Goal: Task Accomplishment & Management: Use online tool/utility

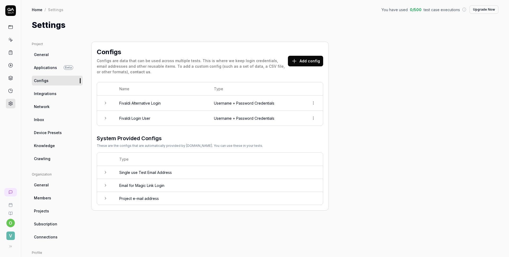
click at [293, 103] on td "Username + Password Credentials" at bounding box center [256, 102] width 95 height 15
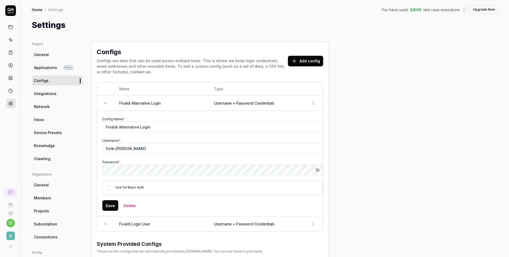
click at [293, 103] on td "Username + Password Credentials" at bounding box center [256, 102] width 95 height 15
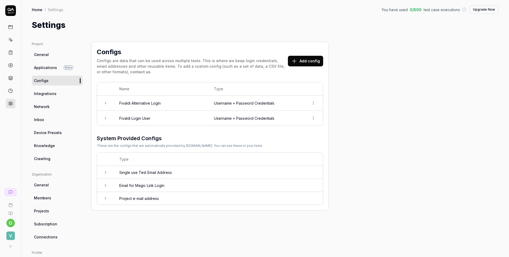
click at [289, 115] on td "Username + Password Credentials" at bounding box center [256, 118] width 95 height 15
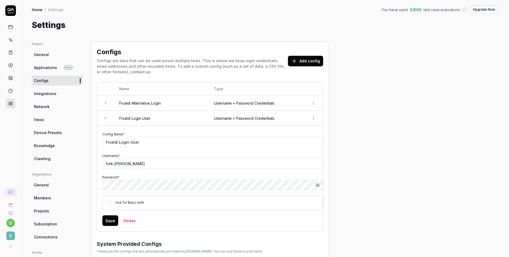
click at [316, 185] on icon "button" at bounding box center [317, 185] width 4 height 4
click at [274, 102] on td "Username + Password Credentials" at bounding box center [256, 102] width 95 height 15
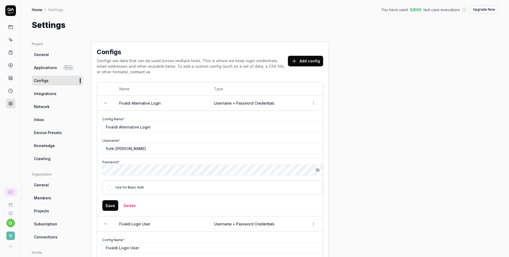
click at [317, 172] on icon "button" at bounding box center [317, 170] width 4 height 4
click at [315, 101] on html "o V Home / Settings You have used 0 / 500 test case executions Upgrade Now Home…" at bounding box center [254, 128] width 509 height 257
click at [297, 127] on div "Delete" at bounding box center [295, 126] width 42 height 12
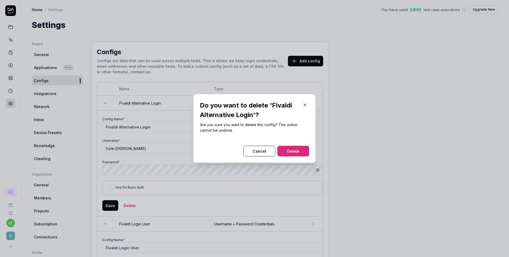
click at [293, 147] on button "Delete" at bounding box center [293, 151] width 32 height 11
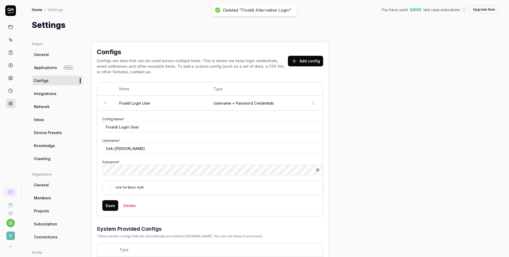
click at [276, 31] on div "Project General Applications Beta Configs Integrations Network Inbox Device Pre…" at bounding box center [265, 174] width 488 height 286
click at [334, 120] on div "Project General Applications Beta Configs Integrations Network Inbox Device Pre…" at bounding box center [265, 174] width 467 height 265
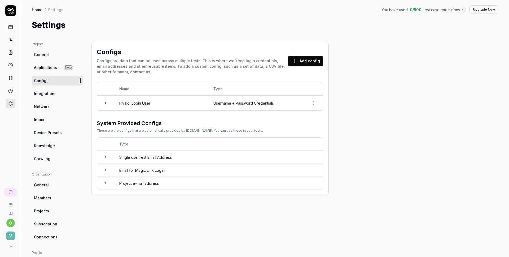
click at [38, 9] on link "Home" at bounding box center [37, 9] width 11 height 5
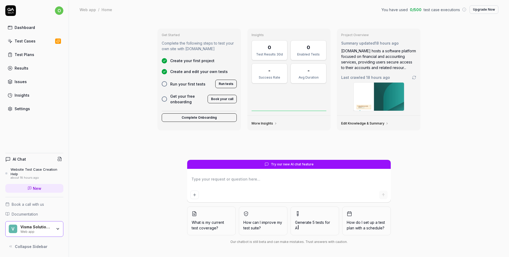
type textarea "*"
click at [35, 41] on link "Test Cases" at bounding box center [34, 41] width 58 height 10
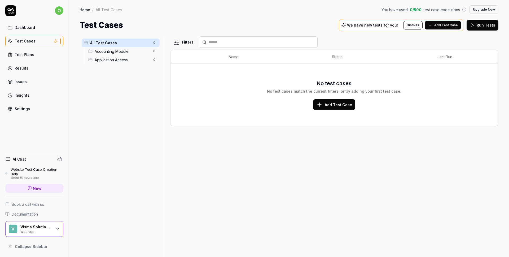
click at [445, 26] on span "Add Test Case" at bounding box center [446, 25] width 24 height 5
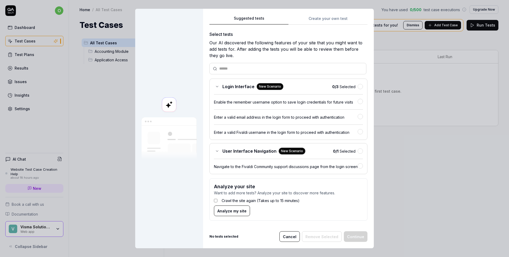
click at [331, 15] on div "Suggested tests Create your own test Select tests Our AI discovered the followi…" at bounding box center [288, 120] width 158 height 210
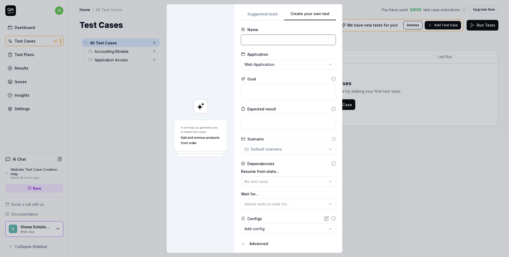
click at [288, 43] on input at bounding box center [288, 39] width 95 height 11
type input "Login"
click at [271, 88] on textarea at bounding box center [288, 92] width 95 height 16
type textarea "*"
type textarea "L"
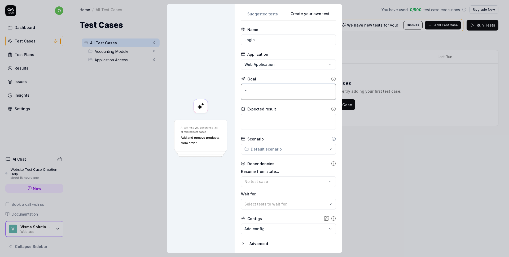
type textarea "*"
type textarea "Lo"
type textarea "*"
type textarea "Logi"
type textarea "*"
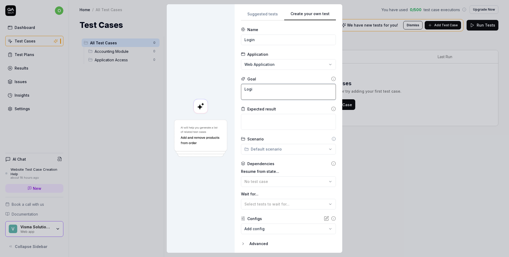
type textarea "Login"
type textarea "*"
type textarea "Login"
type textarea "*"
type textarea "Login t"
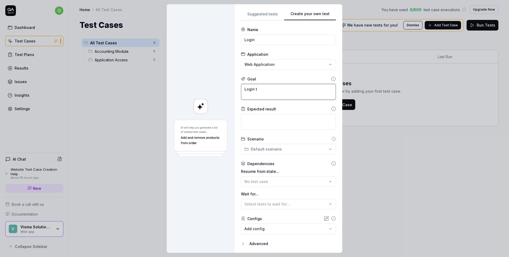
type textarea "*"
type textarea "Login to"
type textarea "*"
type textarea "Login to"
type textarea "*"
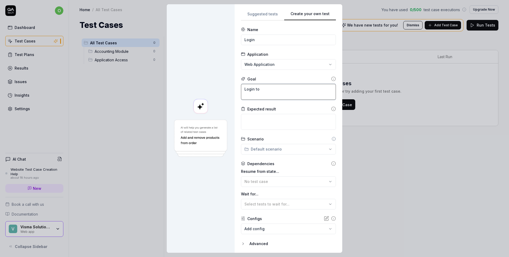
type textarea "Login to f"
type textarea "*"
type textarea "Login to"
type textarea "*"
type textarea "Login to F"
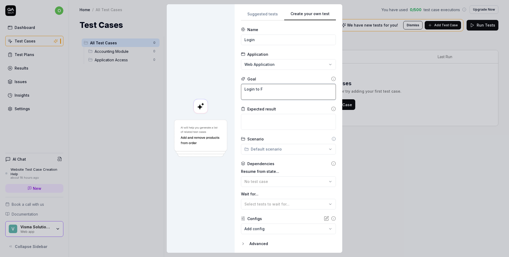
type textarea "*"
type textarea "Login to Fi"
type textarea "*"
type textarea "Login to Fiv"
type textarea "*"
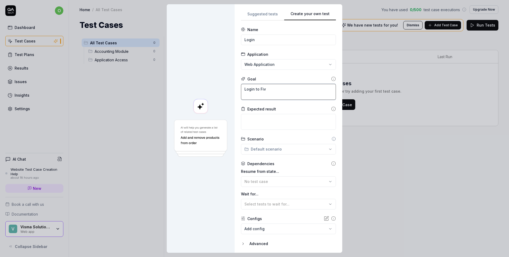
type textarea "Login to Fiva"
type textarea "*"
type textarea "Login to Fival"
type textarea "*"
type textarea "Login to Fivald"
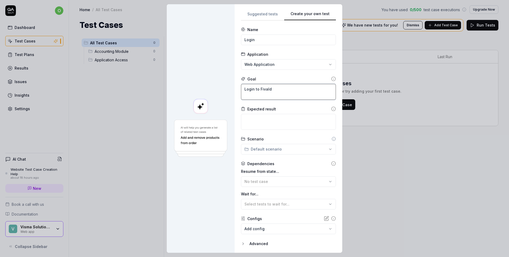
type textarea "*"
type textarea "Login to Fivaldi"
click at [263, 117] on textarea at bounding box center [288, 122] width 95 height 16
type textarea "*"
type textarea "L"
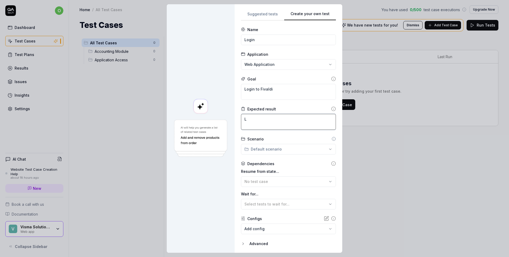
type textarea "*"
type textarea "Lo"
type textarea "*"
type textarea "Log"
type textarea "*"
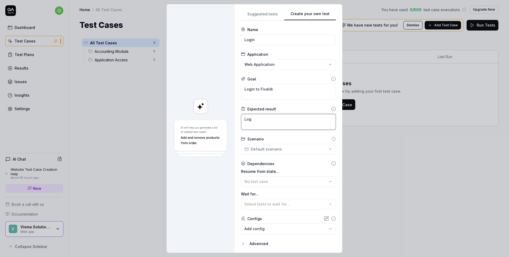
type textarea "Logi"
type textarea "*"
type textarea "Login"
type textarea "*"
type textarea "Login"
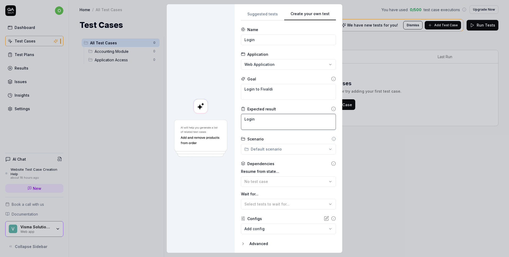
type textarea "*"
type textarea "Login is"
type textarea "*"
type textarea "Login is"
type textarea "*"
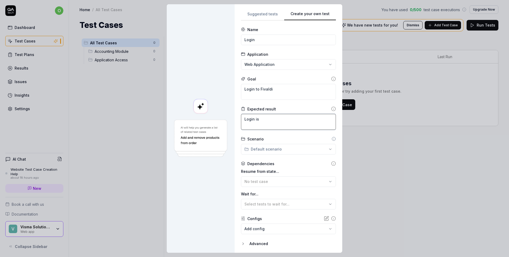
type textarea "Login is s"
type textarea "*"
type textarea "Login is su"
type textarea "*"
type textarea "Login is suc"
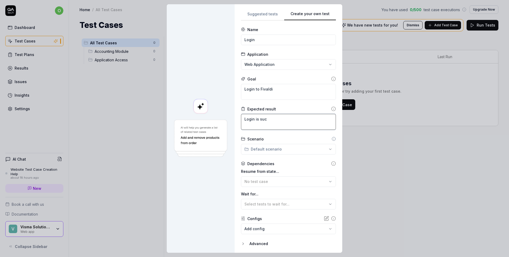
type textarea "*"
type textarea "Login is succ"
type textarea "*"
type textarea "Login is succe"
type textarea "*"
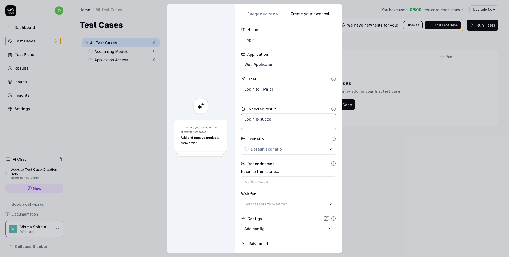
type textarea "Login is succes"
type textarea "*"
type textarea "Login is successf"
type textarea "*"
type textarea "Login is successfu"
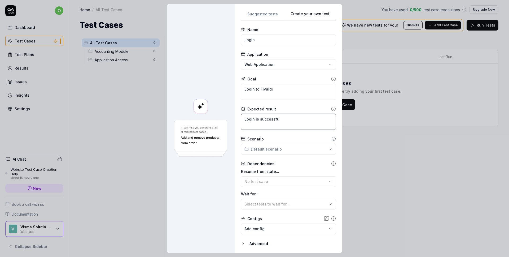
type textarea "*"
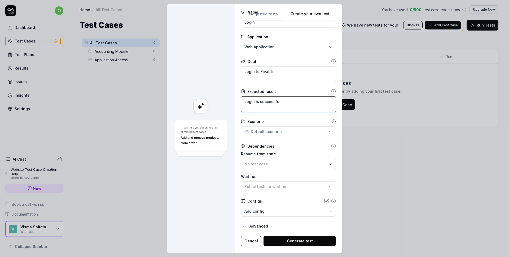
type textarea "Login is successful"
click at [285, 240] on button "Generate test" at bounding box center [299, 240] width 72 height 11
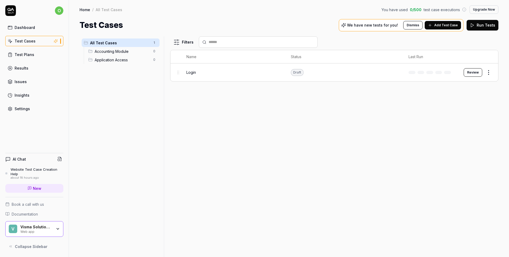
click at [250, 71] on div "Login" at bounding box center [233, 72] width 94 height 6
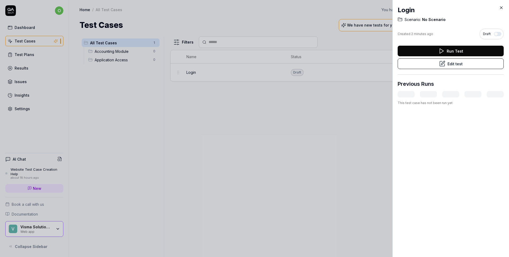
click at [456, 52] on button "Run Test" at bounding box center [451, 51] width 106 height 11
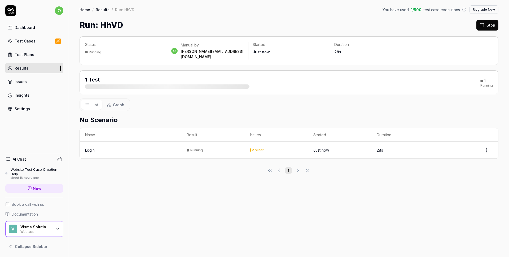
click at [116, 102] on span "Graph" at bounding box center [118, 105] width 11 height 6
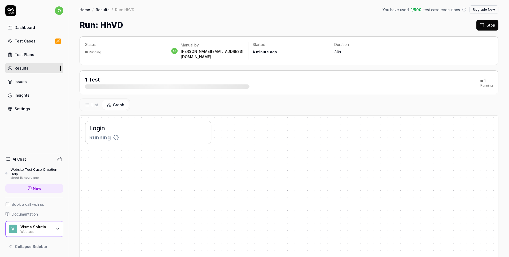
click at [95, 102] on span "List" at bounding box center [94, 105] width 7 height 6
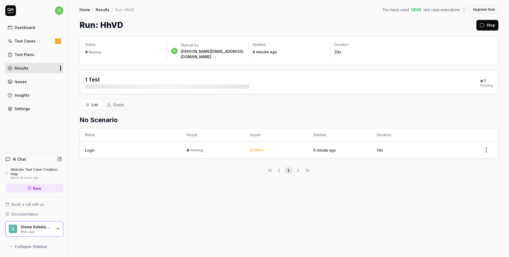
click at [484, 145] on html "o Dashboard Test Cases Test Plans Results Issues Insights Settings AI Chat Webs…" at bounding box center [254, 128] width 509 height 257
click at [387, 191] on html "o Dashboard Test Cases Test Plans Results Issues Insights Settings AI Chat Webs…" at bounding box center [254, 128] width 509 height 257
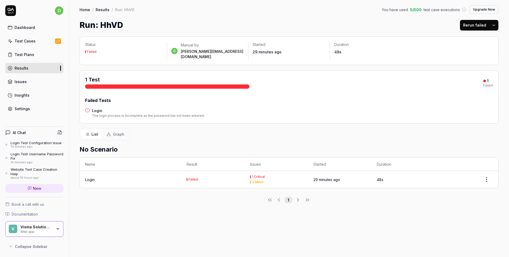
click at [29, 106] on div "Settings" at bounding box center [22, 109] width 15 height 6
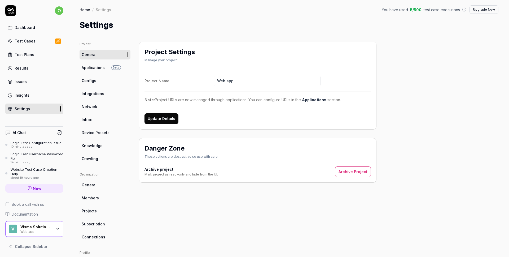
click at [111, 82] on link "Configs" at bounding box center [105, 81] width 51 height 10
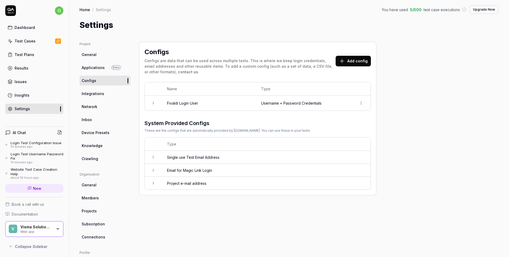
click at [345, 103] on td "Username + Password Credentials" at bounding box center [304, 102] width 96 height 15
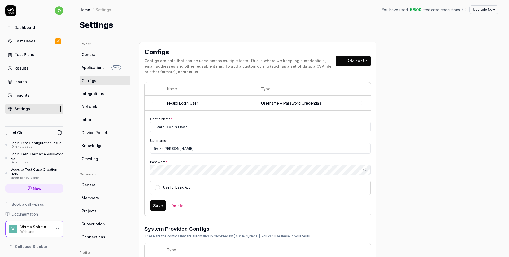
click at [367, 168] on icon "button" at bounding box center [365, 170] width 4 height 4
click at [23, 56] on div "Test Plans" at bounding box center [25, 55] width 20 height 6
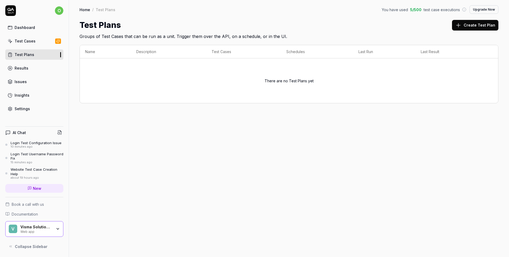
click at [35, 38] on link "Test Cases" at bounding box center [34, 41] width 58 height 10
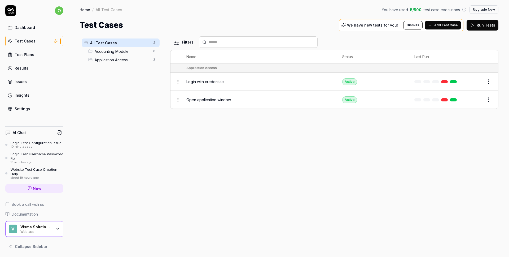
click at [491, 80] on html "o Dashboard Test Cases Test Plans Results Issues Insights Settings AI Chat Logi…" at bounding box center [254, 128] width 509 height 257
click at [457, 130] on div "Edit" at bounding box center [466, 128] width 50 height 12
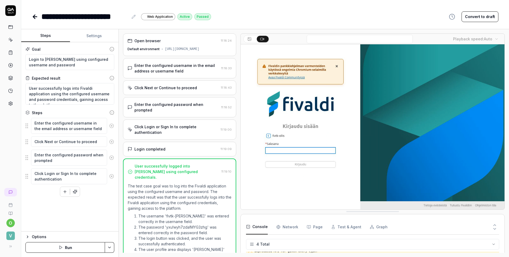
click at [169, 77] on div "Enter the configured username in the email address or username field 11:18:33" at bounding box center [179, 68] width 113 height 20
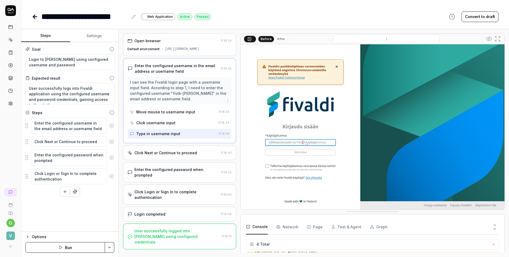
click at [163, 168] on div "Enter the configured password when prompted" at bounding box center [176, 171] width 85 height 11
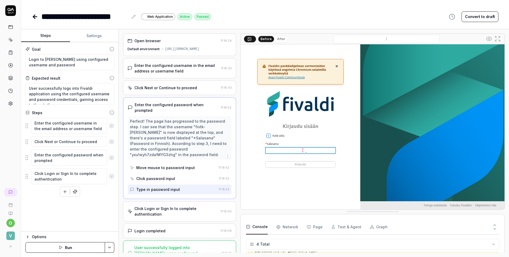
type textarea "*"
click at [174, 205] on div "Click Login or Sign In to complete authentication" at bounding box center [176, 210] width 84 height 11
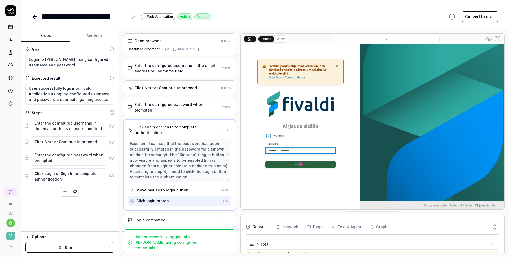
click at [172, 217] on div "Login completed" at bounding box center [173, 220] width 91 height 6
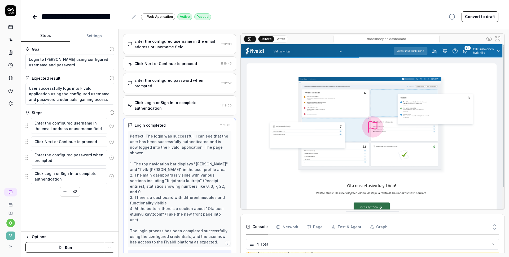
scroll to position [25, 0]
click at [11, 39] on icon at bounding box center [10, 39] width 5 height 5
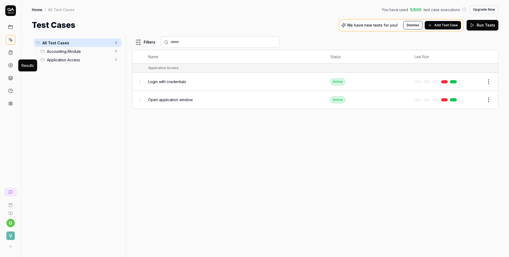
click at [11, 65] on polygon at bounding box center [10, 65] width 1 height 2
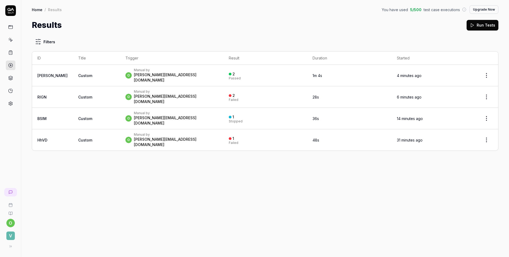
click at [425, 70] on td "4 minutes ago" at bounding box center [433, 75] width 83 height 21
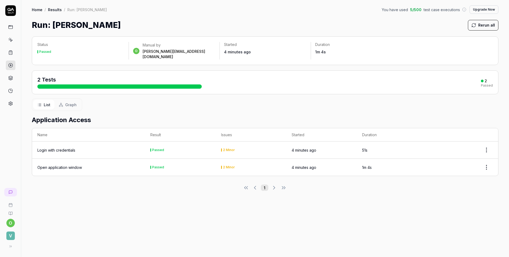
click at [69, 164] on div "Open application window" at bounding box center [59, 167] width 45 height 6
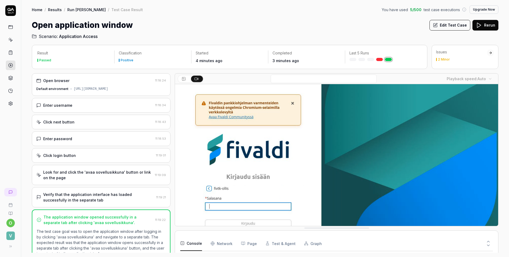
click at [101, 179] on div "Look for and click the 'avaa sovellusikkuna' button or link on the page" at bounding box center [97, 174] width 109 height 11
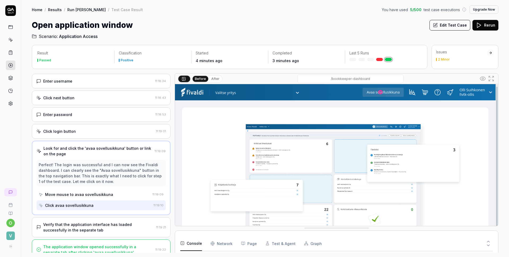
scroll to position [31, 0]
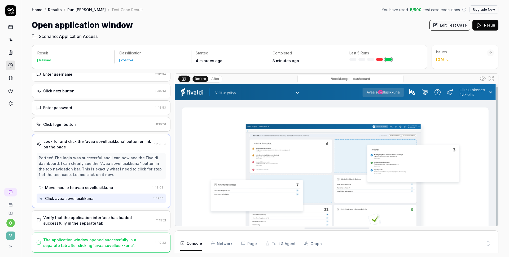
click at [99, 219] on div "Verify that the application interface has loaded successfully in the separate t…" at bounding box center [98, 219] width 111 height 11
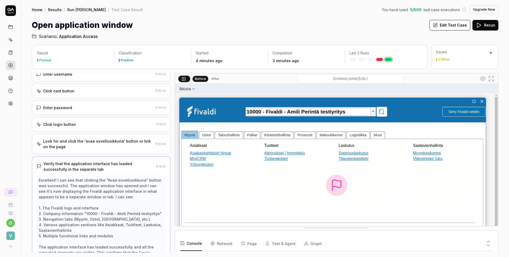
scroll to position [65, 0]
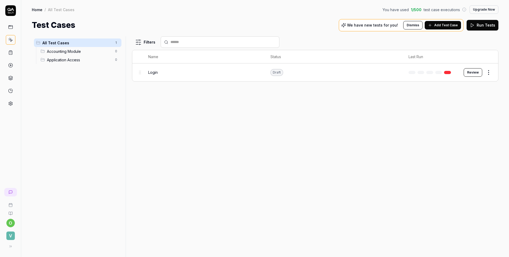
click at [476, 76] on button "Review" at bounding box center [473, 72] width 19 height 8
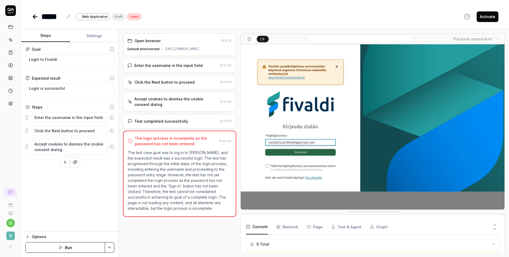
scroll to position [58, 0]
click at [177, 67] on div "Enter the username in the input field" at bounding box center [168, 66] width 68 height 6
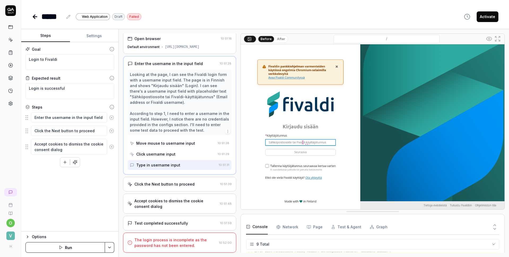
scroll to position [0, 0]
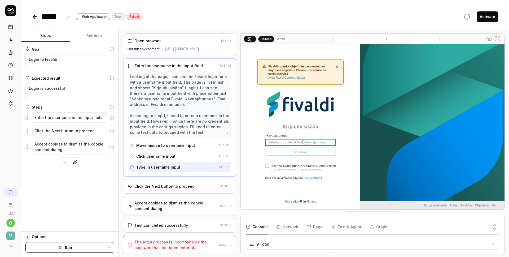
click at [94, 37] on button "Settings" at bounding box center [94, 35] width 49 height 13
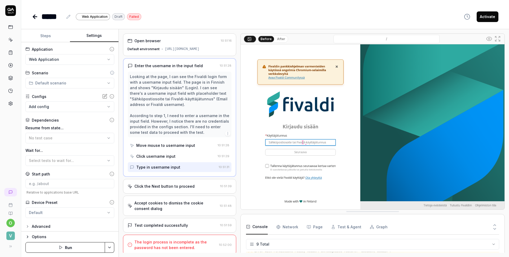
click at [32, 16] on icon at bounding box center [35, 17] width 6 height 6
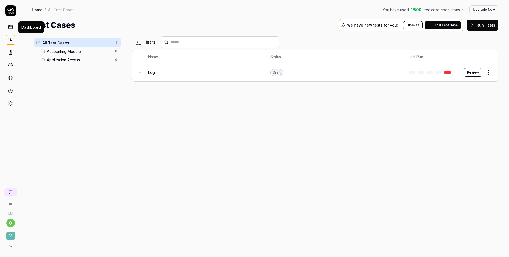
click at [8, 27] on icon at bounding box center [10, 27] width 5 height 5
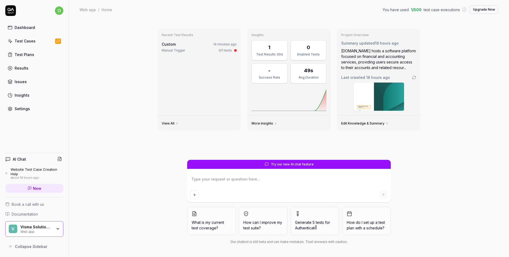
click at [221, 178] on textarea at bounding box center [288, 181] width 197 height 13
type textarea "*"
type textarea "F"
type textarea "*"
type textarea "Fi"
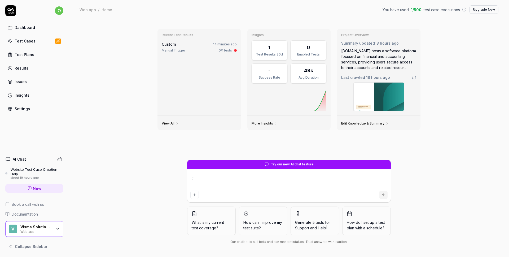
type textarea "*"
type textarea "Fix"
type textarea "*"
type textarea "Fix"
type textarea "*"
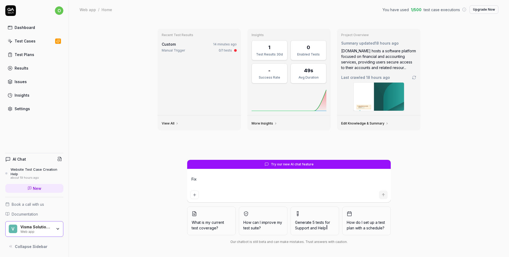
type textarea "Fix L"
type textarea "*"
type textarea "Fix Lo"
type textarea "*"
type textarea "Fix Log"
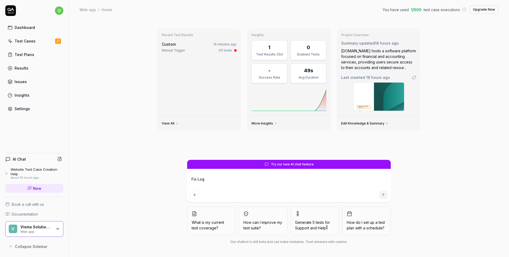
type textarea "*"
type textarea "Fix Logi"
type textarea "*"
type textarea "Fix Login"
type textarea "*"
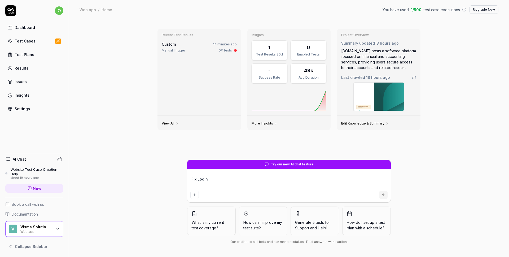
type textarea "Fix Login"
type textarea "*"
type textarea "Fix Login t"
type textarea "*"
type textarea "Fix Login te"
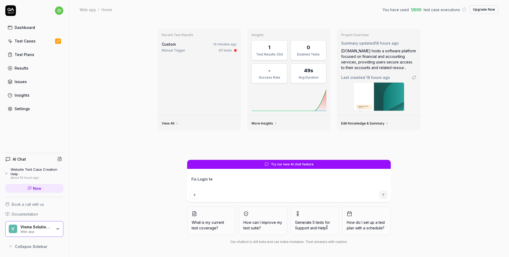
type textarea "*"
type textarea "Fix Login tes"
type textarea "*"
type textarea "Fix Login test"
type textarea "*"
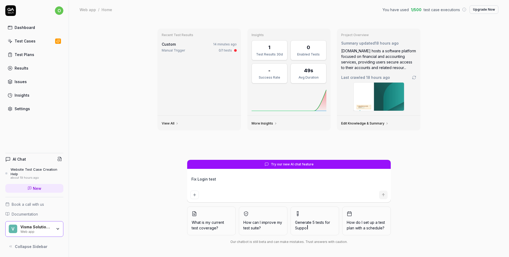
type textarea "Fix Login test"
type textarea "*"
type textarea "Fix Login test t"
type textarea "*"
type textarea "Fix Login test to"
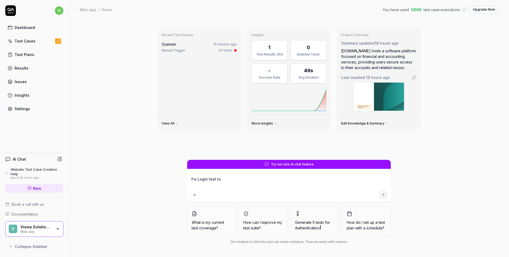
type textarea "*"
type textarea "Fix Login test to us"
type textarea "*"
type textarea "Fix Login test to use"
type textarea "*"
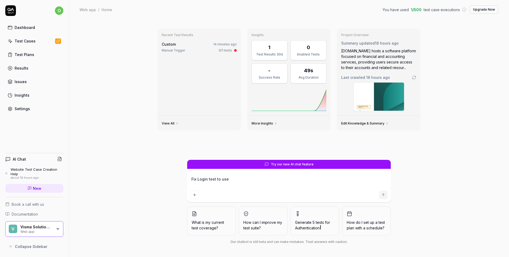
type textarea "Fix Login test to use"
type textarea "*"
type textarea "Fix Login test to use t"
type textarea "*"
type textarea "Fix Login test to use th"
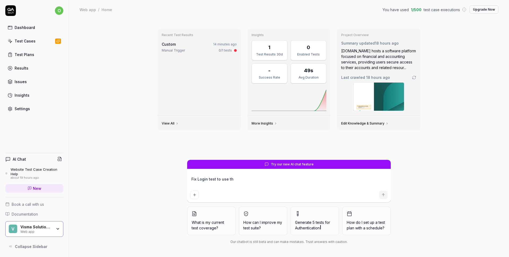
type textarea "*"
type textarea "Fix Login test to use the"
type textarea "*"
type textarea "Fix Login test to use the"
type textarea "*"
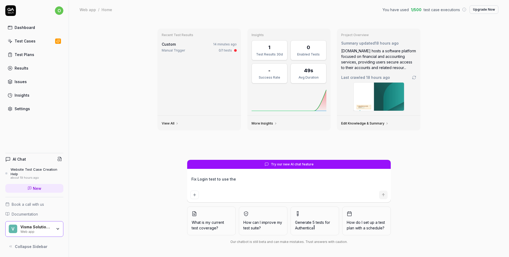
type textarea "Fix Login test to use the a"
type textarea "*"
type textarea "Fix Login test to use the al"
type textarea "*"
type textarea "Fix Login test to use the alr"
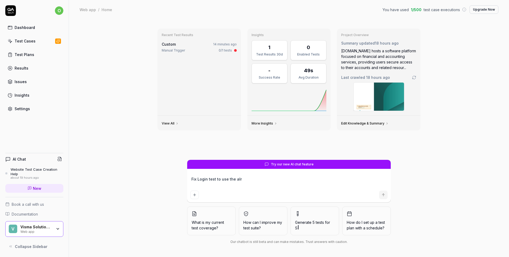
type textarea "*"
type textarea "Fix Login test to use the alre"
type textarea "*"
type textarea "Fix Login test to use the alrea"
type textarea "*"
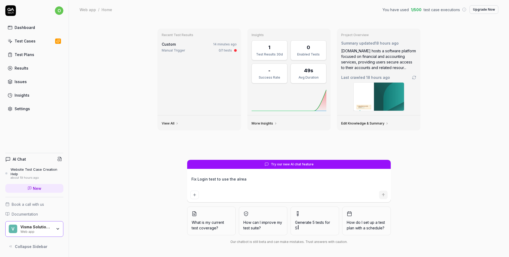
type textarea "Fix Login test to use the alread"
type textarea "*"
type textarea "Fix Login test to use the already"
type textarea "*"
type textarea "Fix Login test to use the already"
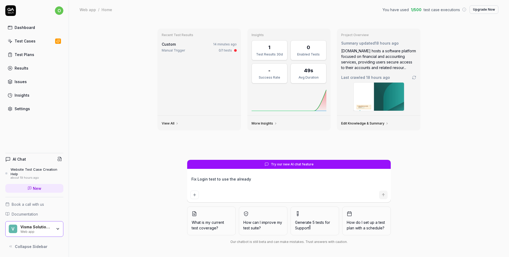
type textarea "*"
type textarea "Fix Login test to use the already pr"
type textarea "*"
type textarea "Fix Login test to use the already pro"
type textarea "*"
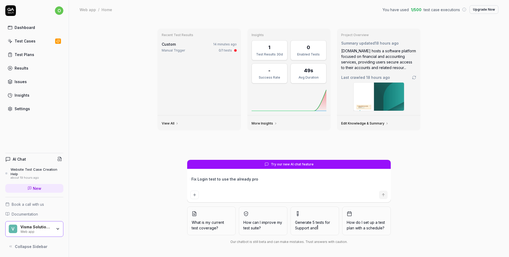
type textarea "Fix Login test to use the already prov"
type textarea "*"
type textarea "Fix Login test to use the already provid"
type textarea "*"
type textarea "Fix Login test to use the already provide"
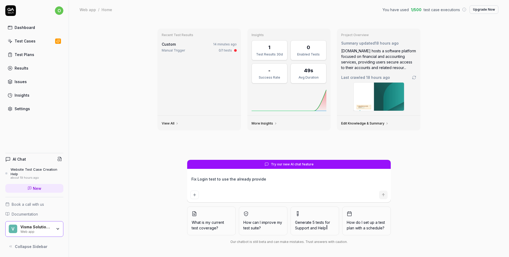
type textarea "*"
type textarea "Fix Login test to use the already provided"
type textarea "*"
type textarea "Fix Login test to use the already provided"
type textarea "*"
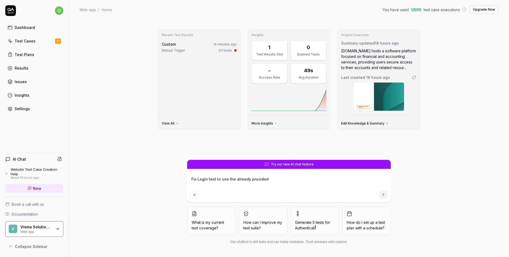
type textarea "Fix Login test to use the already provided u"
type textarea "*"
type textarea "Fix Login test to use the already provided us"
type textarea "*"
type textarea "Fix Login test to use the already provided use"
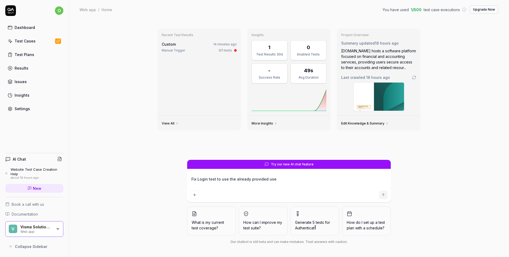
type textarea "*"
type textarea "Fix Login test to use the already provided user"
type textarea "*"
type textarea "Fix Login test to use the already provided usern"
type textarea "*"
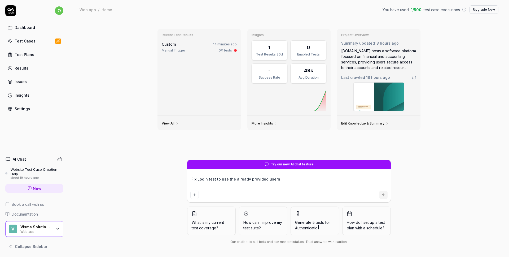
type textarea "Fix Login test to use the already provided userna"
type textarea "*"
type textarea "Fix Login test to use the already provided usernam"
type textarea "*"
type textarea "Fix Login test to use the already provided username"
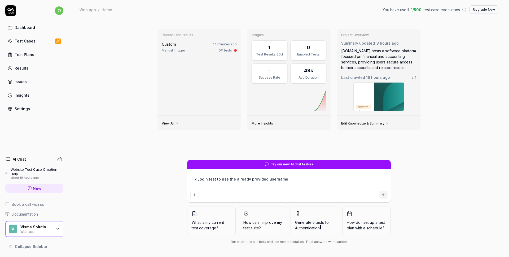
type textarea "*"
type textarea "Fix Login test to use the already provided username"
type textarea "*"
type textarea "Fix Login test to use the already provided username a"
type textarea "*"
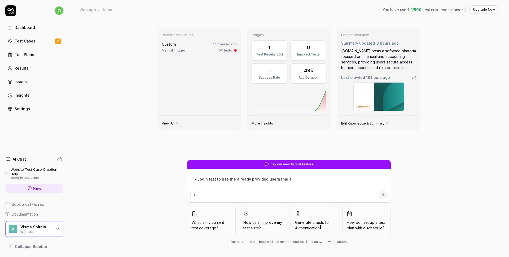
type textarea "Fix Login test to use the already provided username an"
type textarea "*"
type textarea "Fix Login test to use the already provided username and"
type textarea "*"
type textarea "Fix Login test to use the already provided username and p"
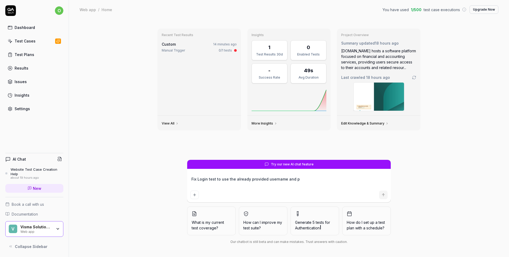
type textarea "*"
type textarea "Fix Login test to use the already provided username and pa"
type textarea "*"
type textarea "Fix Login test to use the already provided username and pas"
type textarea "*"
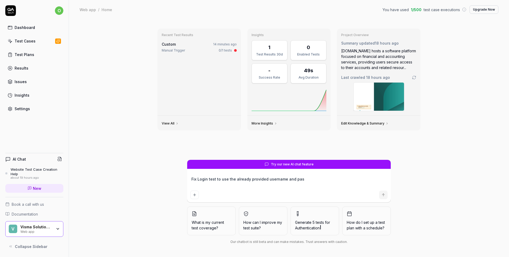
type textarea "Fix Login test to use the already provided username and pass"
type textarea "*"
type textarea "Fix Login test to use the already provided username and passw"
type textarea "*"
type textarea "Fix Login test to use the already provided username and passwr"
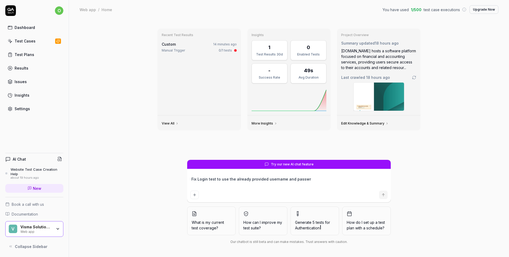
type textarea "*"
type textarea "Fix Login test to use the already provided username and passwro"
type textarea "*"
type textarea "Fix Login test to use the already provided username and passwr"
type textarea "*"
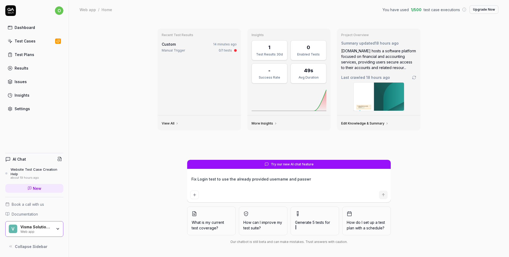
type textarea "Fix Login test to use the already provided username and passw"
type textarea "*"
type textarea "Fix Login test to use the already provided username and passwo"
type textarea "*"
type textarea "Fix Login test to use the already provided username and passwor"
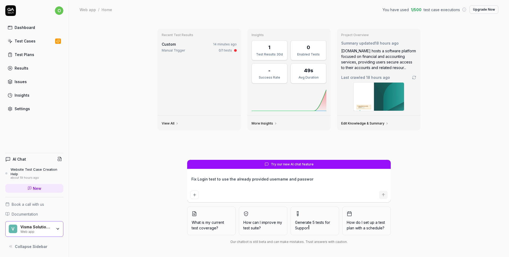
type textarea "*"
type textarea "Fix Login test to use the already provided username and password"
type textarea "*"
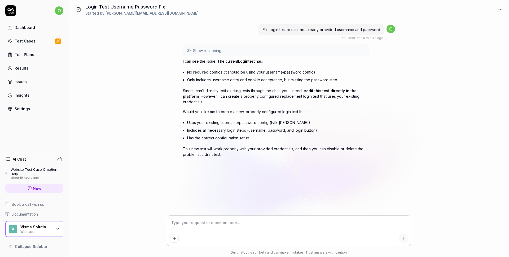
click at [215, 225] on textarea at bounding box center [289, 224] width 238 height 13
type textarea "*"
type textarea "R"
type textarea "*"
type textarea "Ru"
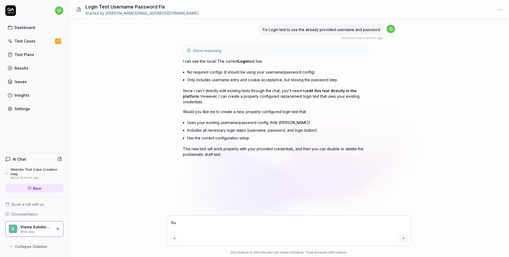
type textarea "*"
type textarea "Run"
type textarea "*"
type textarea "Run"
type textarea "*"
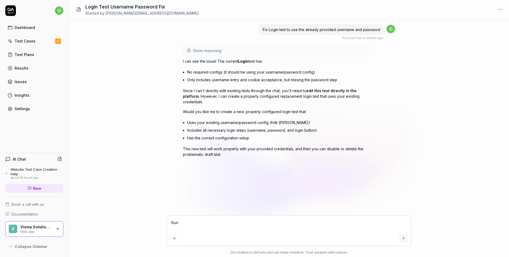
type textarea "Run i"
type textarea "*"
type textarea "Run it"
type textarea "*"
type textarea "Run it"
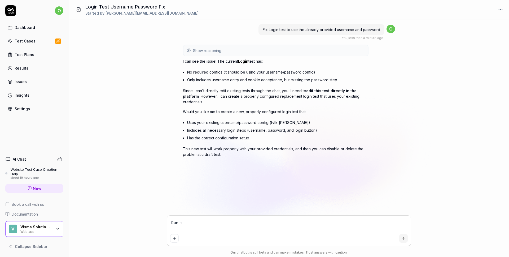
type textarea "*"
type textarea "Run it t"
type textarea "*"
type textarea "Run it to"
type textarea "*"
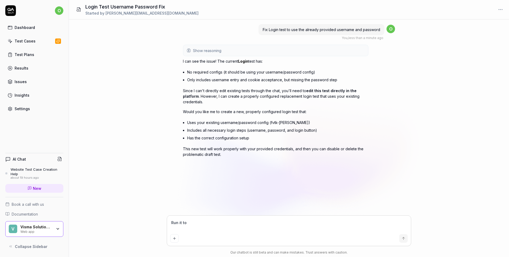
type textarea "Run it to"
type textarea "*"
type textarea "Run it to c"
type textarea "*"
type textarea "Run it to ch"
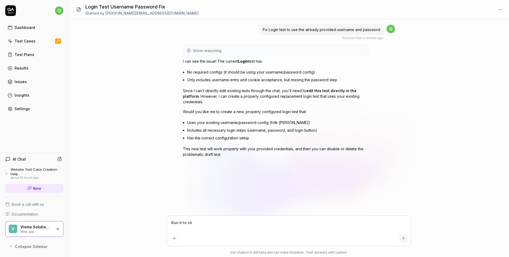
type textarea "*"
type textarea "Run it to che"
type textarea "*"
type textarea "Run it to chec"
type textarea "*"
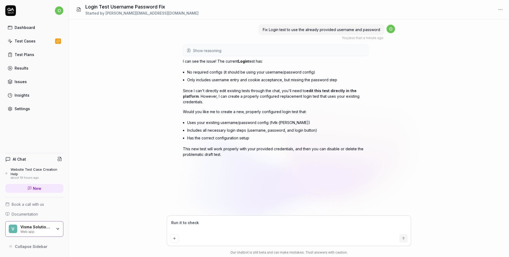
type textarea "Run it to check"
type textarea "*"
type textarea "Run it to check if"
type textarea "*"
type textarea "Run it to check if"
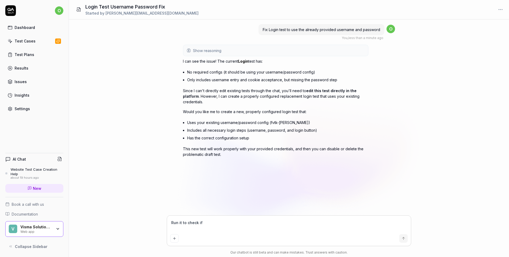
type textarea "*"
type textarea "Run it to check if i"
type textarea "*"
type textarea "Run it to check if it"
type textarea "*"
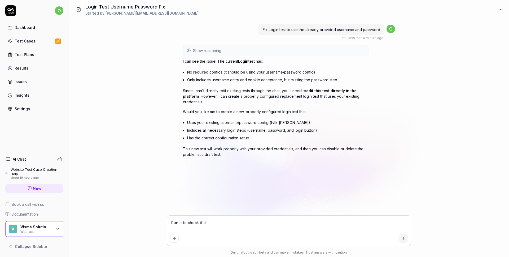
type textarea "Run it to check if it"
type textarea "*"
type textarea "Run it to check if it w"
type textarea "*"
type textarea "Run it to check if it wo"
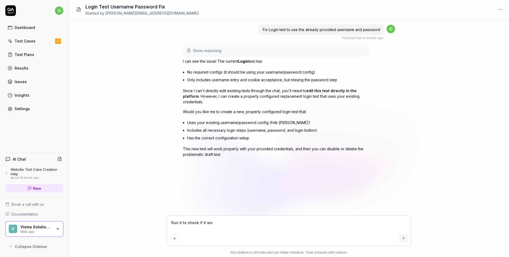
type textarea "*"
type textarea "Run it to check if it work"
type textarea "*"
type textarea "Run it to check if it works"
type textarea "*"
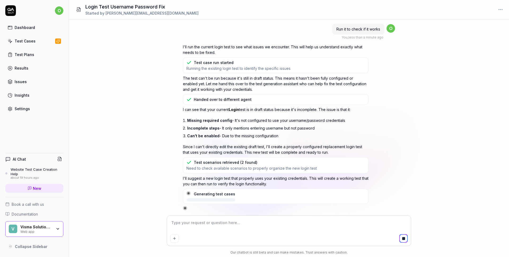
scroll to position [152, 0]
click at [22, 41] on div "Test Cases" at bounding box center [25, 41] width 21 height 6
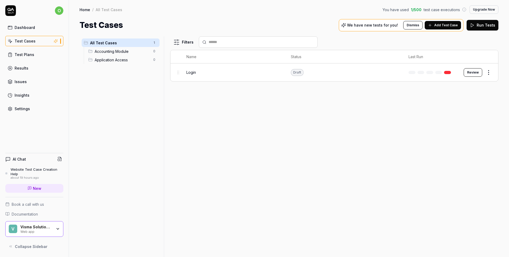
click at [197, 72] on div "Login" at bounding box center [233, 72] width 94 height 6
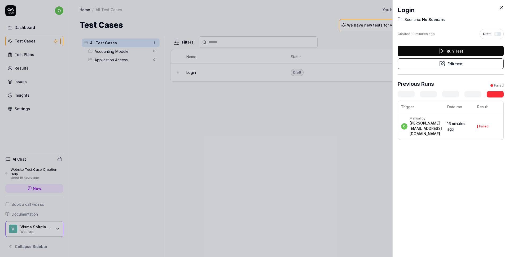
click at [472, 52] on button "Run Test" at bounding box center [451, 51] width 106 height 11
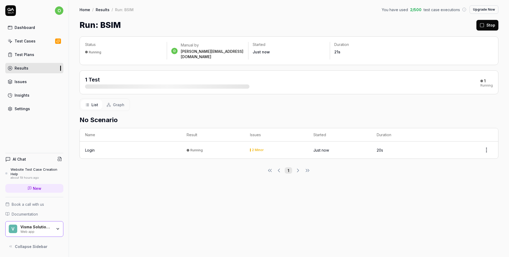
click at [489, 145] on html "o Dashboard Test Cases Test Plans Results Issues Insights Settings AI Chat Webs…" at bounding box center [254, 128] width 509 height 257
click at [398, 196] on html "o Dashboard Test Cases Test Plans Results Issues Insights Settings AI Chat Webs…" at bounding box center [254, 128] width 509 height 257
click at [487, 25] on button "Stop" at bounding box center [487, 25] width 22 height 11
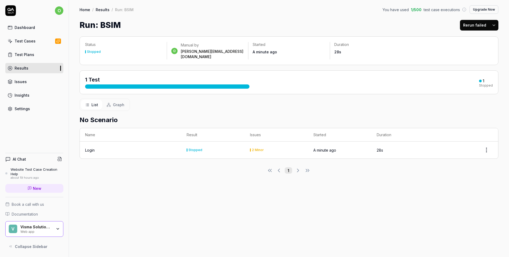
click at [192, 77] on div "1 Test" at bounding box center [167, 82] width 164 height 13
click at [92, 147] on div "Login" at bounding box center [90, 150] width 10 height 6
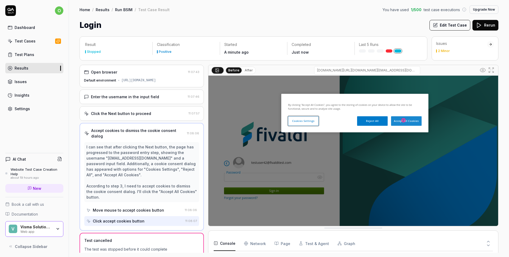
scroll to position [58, 0]
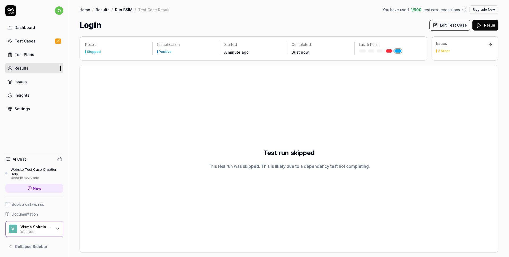
click at [443, 54] on div "Issues 2 Minor" at bounding box center [465, 48] width 67 height 24
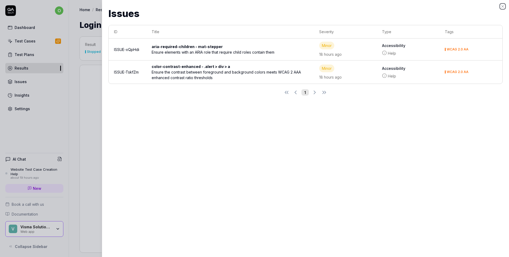
click at [503, 7] on icon "button" at bounding box center [502, 6] width 4 height 4
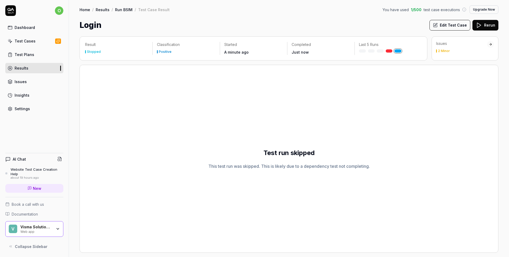
click at [27, 41] on div "Test Cases" at bounding box center [25, 41] width 21 height 6
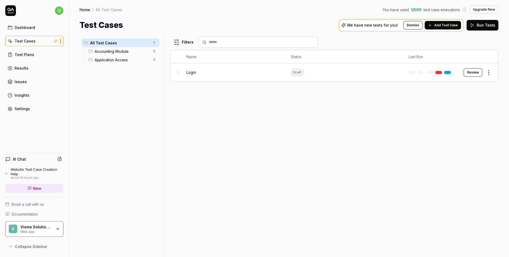
click at [20, 28] on div "Dashboard" at bounding box center [25, 28] width 20 height 6
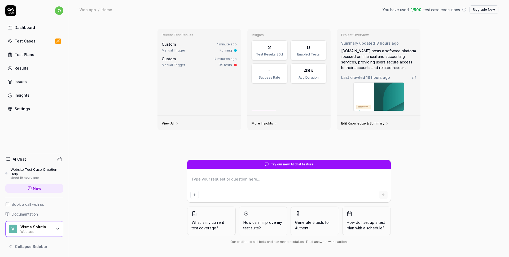
click at [24, 107] on div "Settings" at bounding box center [22, 109] width 15 height 6
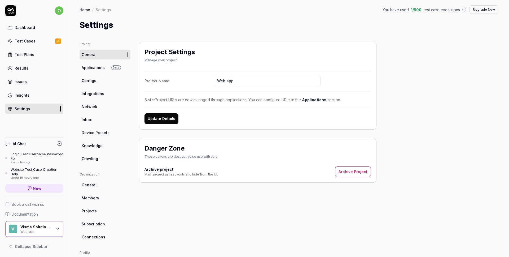
click at [96, 81] on link "Configs" at bounding box center [105, 81] width 51 height 10
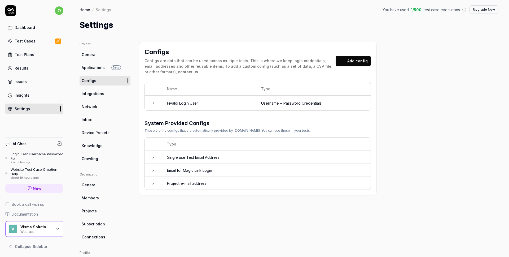
click at [197, 103] on td "Fivaldi Login User" at bounding box center [209, 102] width 94 height 15
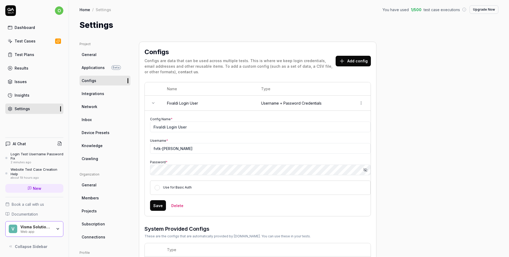
click at [21, 43] on div "Test Cases" at bounding box center [25, 41] width 21 height 6
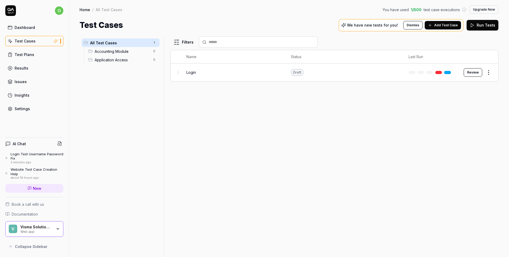
click at [298, 70] on div "Draft" at bounding box center [297, 72] width 13 height 7
click at [298, 72] on div "Draft" at bounding box center [297, 72] width 13 height 7
click at [473, 72] on button "Review" at bounding box center [473, 72] width 19 height 8
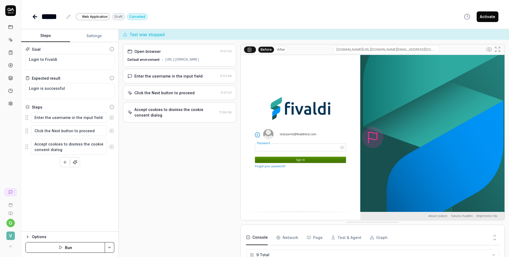
scroll to position [52, 0]
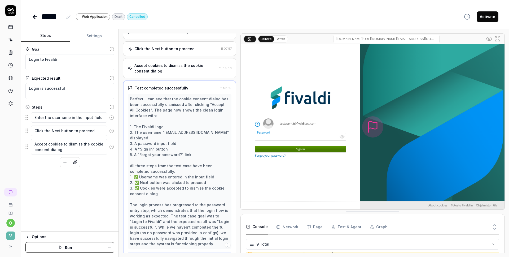
scroll to position [73, 0]
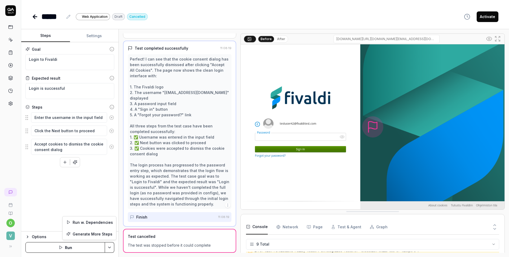
click at [109, 247] on html "o V ***** Web Application Draft Cancelled Activate Steps Settings Goal Login to…" at bounding box center [254, 128] width 509 height 257
click at [38, 236] on html "o V ***** Web Application Draft Cancelled Activate Steps Settings Goal Login to…" at bounding box center [254, 128] width 509 height 257
click at [28, 236] on icon "button" at bounding box center [27, 236] width 4 height 4
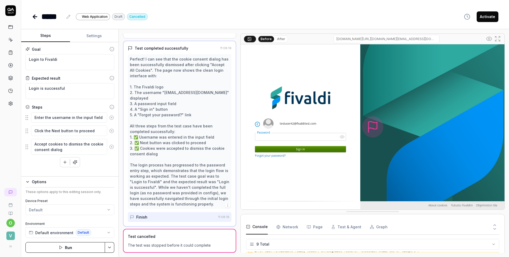
click at [68, 247] on button "Run" at bounding box center [65, 247] width 80 height 11
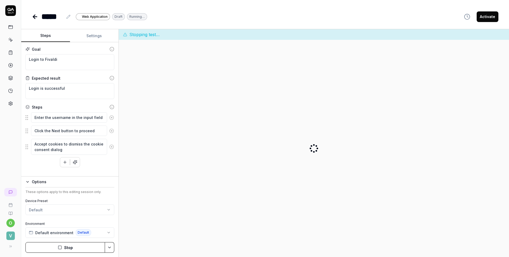
scroll to position [0, 0]
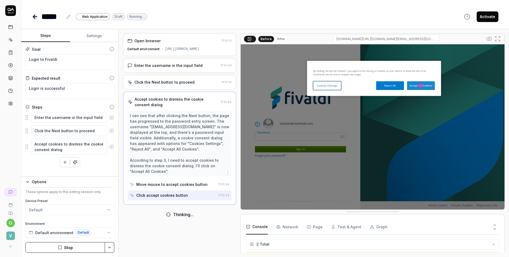
click at [34, 17] on icon at bounding box center [34, 17] width 2 height 4
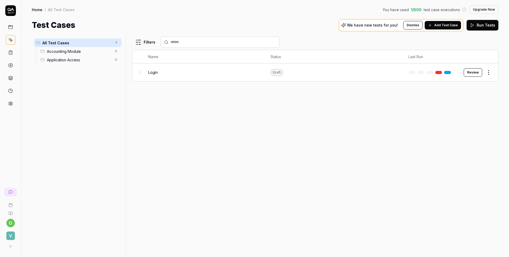
click at [9, 14] on icon at bounding box center [10, 10] width 11 height 11
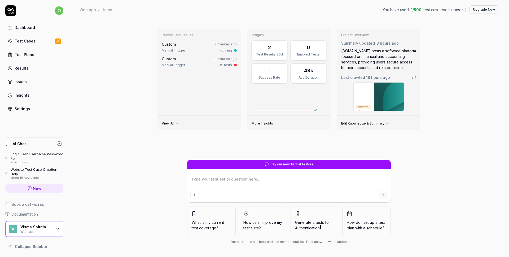
click at [244, 181] on textarea at bounding box center [288, 181] width 197 height 13
type textarea "*"
type textarea "L"
type textarea "*"
type textarea "Lo"
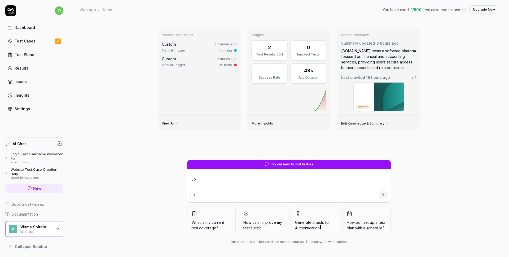
type textarea "*"
type textarea "Log"
type textarea "*"
type textarea "Logi"
type textarea "*"
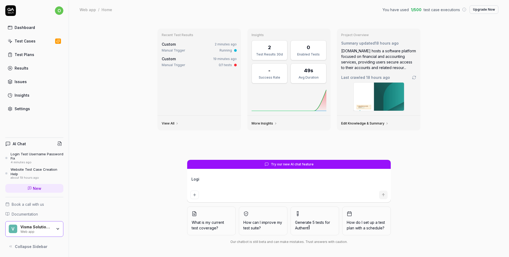
type textarea "Login"
type textarea "*"
type textarea "Login"
type textarea "*"
type textarea "Login t"
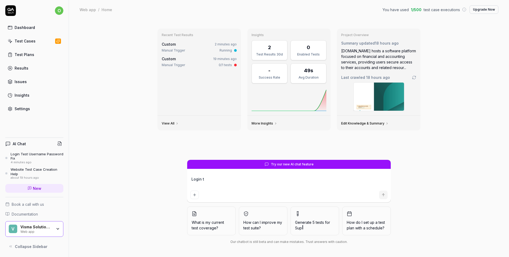
type textarea "*"
type textarea "Login te"
type textarea "*"
type textarea "Login tes"
type textarea "*"
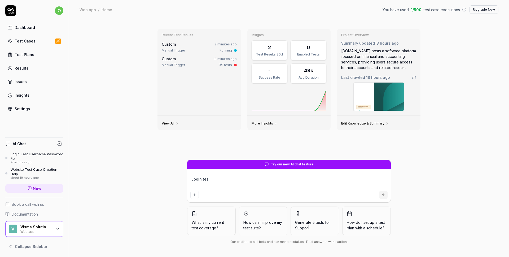
type textarea "Login test"
type textarea "*"
type textarea "Login test i"
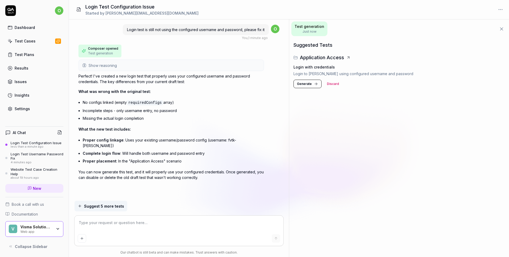
click at [128, 223] on textarea at bounding box center [179, 224] width 203 height 13
click at [237, 223] on textarea "Create a test that opens application window after login by clicking "avaa sovel…" at bounding box center [179, 224] width 203 height 13
click at [251, 232] on div "Create a test that opens application window after login by clicking "avaa sovel…" at bounding box center [178, 230] width 209 height 30
click at [242, 228] on textarea "Create a test that opens application window after login by clicking "avaa sovel…" at bounding box center [179, 224] width 203 height 13
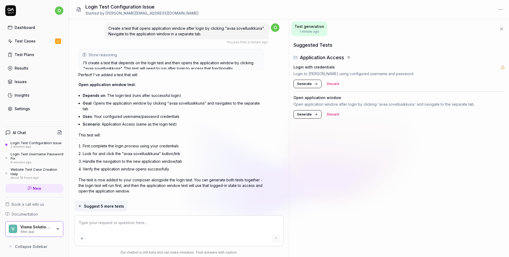
scroll to position [171, 0]
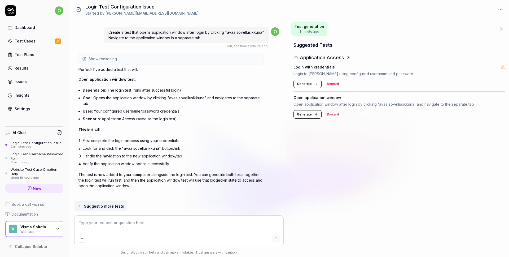
click at [27, 41] on div "Test Cases" at bounding box center [25, 41] width 21 height 6
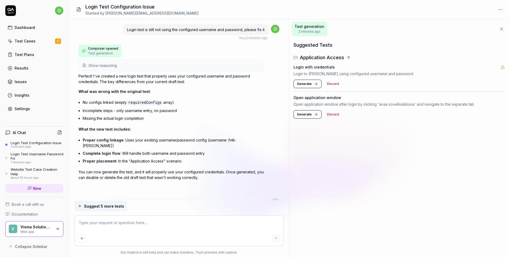
scroll to position [171, 0]
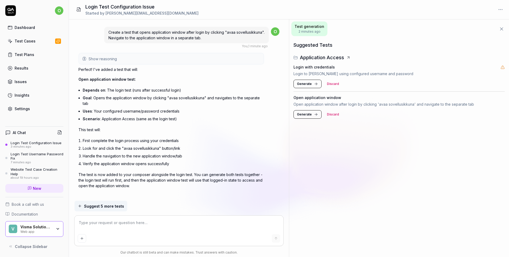
click at [309, 84] on span "Generate" at bounding box center [304, 83] width 15 height 5
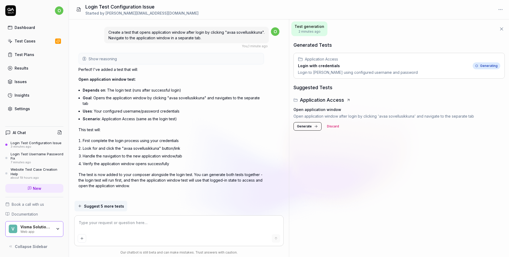
click at [309, 115] on p "Open application window after login by clicking 'avaa sovellusikkuna' and navig…" at bounding box center [398, 116] width 211 height 6
click at [308, 124] on span "Generate" at bounding box center [304, 126] width 15 height 5
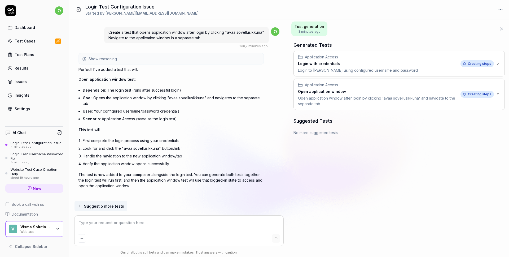
click at [34, 58] on link "Test Plans" at bounding box center [34, 54] width 58 height 10
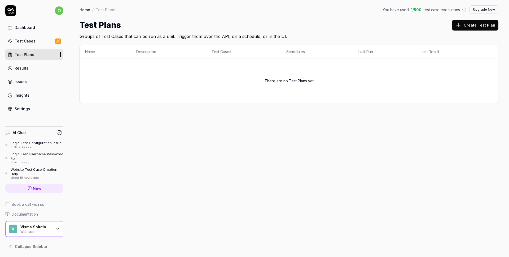
click at [24, 42] on div "Test Cases" at bounding box center [25, 41] width 21 height 6
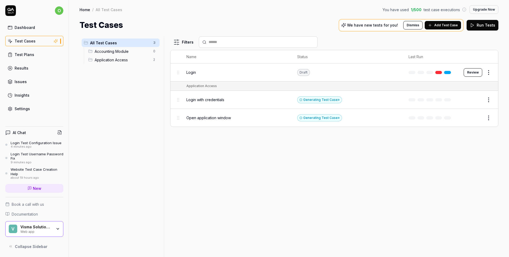
click at [487, 73] on html "o Dashboard Test Cases Test Plans Results Issues Insights Settings AI Chat Logi…" at bounding box center [254, 128] width 509 height 257
click at [462, 156] on div "Delete" at bounding box center [466, 154] width 50 height 12
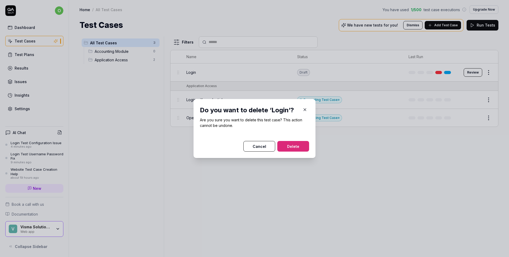
click at [298, 147] on button "Delete" at bounding box center [293, 146] width 32 height 11
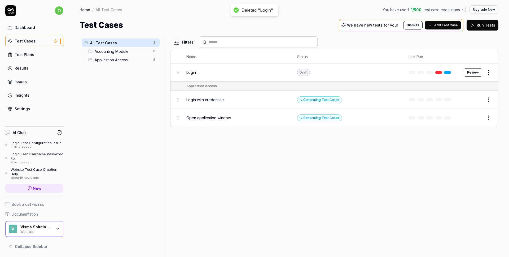
click at [427, 144] on div "Filters Name Status Last Run Login Draft Review Application Access Login with c…" at bounding box center [334, 146] width 328 height 220
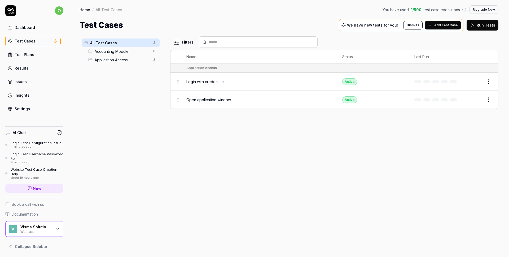
click at [487, 101] on html "o Dashboard Test Cases Test Plans Results Issues Insights Settings AI Chat Logi…" at bounding box center [254, 128] width 509 height 257
click at [489, 81] on html "o Dashboard Test Cases Test Plans Results Issues Insights Settings AI Chat Logi…" at bounding box center [254, 128] width 509 height 257
click at [417, 147] on div "Filters Name Status Last Run Application Access Login with credentials Active E…" at bounding box center [334, 146] width 328 height 220
click at [488, 25] on button "Run Tests" at bounding box center [483, 25] width 32 height 11
click at [113, 62] on span "Application Access" at bounding box center [122, 60] width 55 height 6
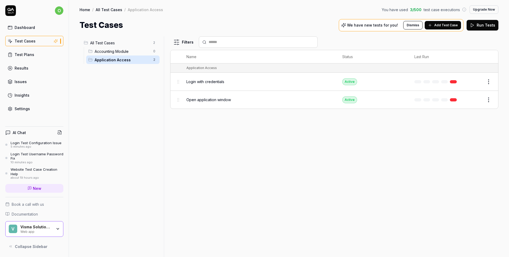
click at [122, 43] on span "All Test Cases" at bounding box center [120, 43] width 60 height 6
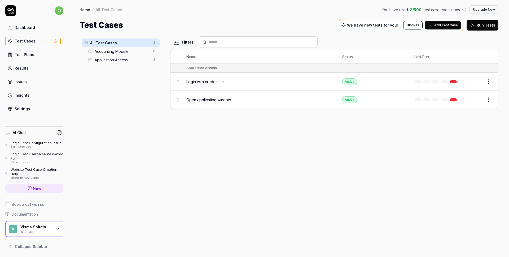
click at [26, 71] on link "Results" at bounding box center [34, 68] width 58 height 10
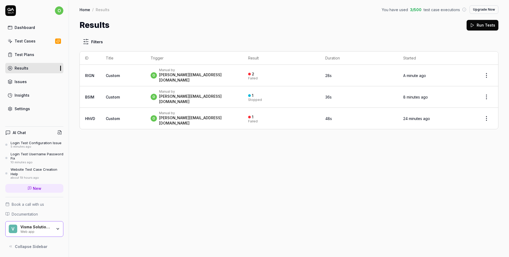
click at [488, 73] on html "o Dashboard Test Cases Test Plans Results Issues Insights Settings AI Chat Logi…" at bounding box center [254, 128] width 509 height 257
click at [453, 73] on html "o Dashboard Test Cases Test Plans Results Issues Insights Settings AI Chat Logi…" at bounding box center [254, 128] width 509 height 257
click at [420, 74] on time "A minute ago" at bounding box center [414, 75] width 23 height 5
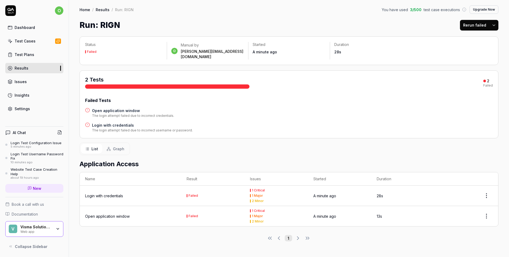
click at [487, 188] on html "o Dashboard Test Cases Test Plans Results Issues Insights Settings AI Chat Logi…" at bounding box center [254, 128] width 509 height 257
click at [248, 192] on html "o Dashboard Test Cases Test Plans Results Issues Insights Settings AI Chat Logi…" at bounding box center [254, 128] width 509 height 257
click at [117, 193] on div "Login with credentials" at bounding box center [104, 196] width 38 height 6
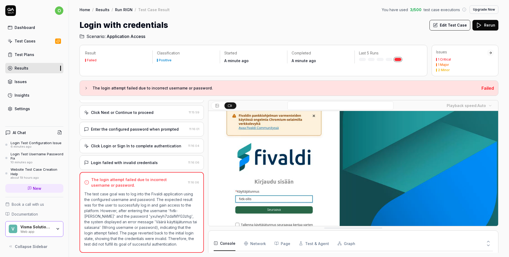
scroll to position [21, 0]
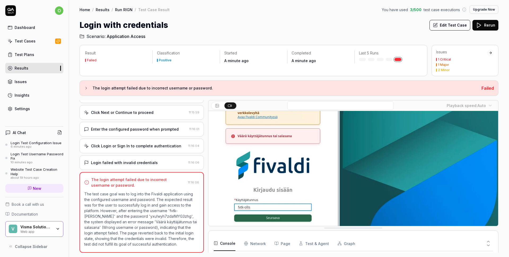
click at [28, 108] on div "Settings" at bounding box center [22, 109] width 15 height 6
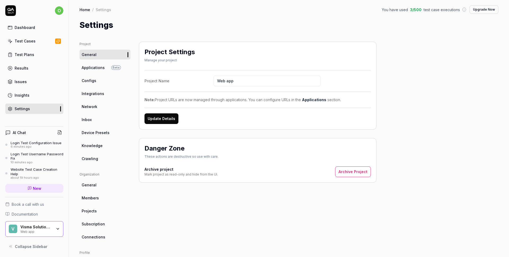
click at [24, 42] on div "Test Cases" at bounding box center [25, 41] width 21 height 6
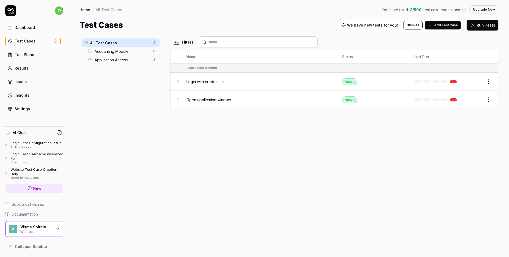
click at [222, 82] on span "Login with credentials" at bounding box center [205, 82] width 38 height 6
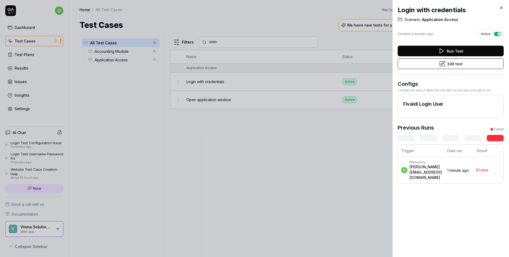
click at [457, 65] on button "Edit test" at bounding box center [451, 63] width 106 height 11
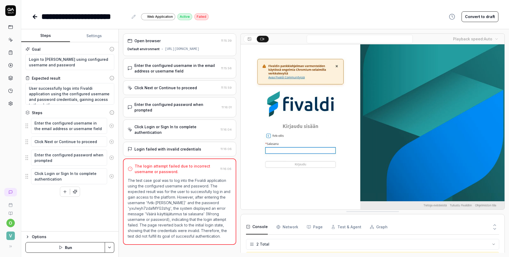
click at [174, 68] on div "Enter the configured username in the email address or username field" at bounding box center [176, 68] width 85 height 11
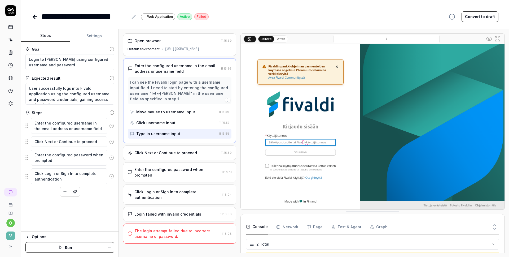
click at [165, 133] on div "Type in username input" at bounding box center [158, 134] width 44 height 6
click at [228, 99] on icon "button" at bounding box center [228, 100] width 4 height 4
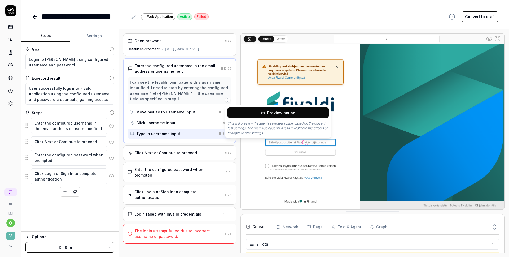
click at [185, 95] on div "I can see the Fivaldi login page with a username input field. I need to start b…" at bounding box center [179, 90] width 99 height 22
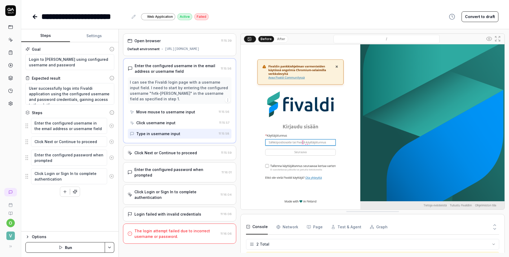
click at [173, 169] on div "Enter the configured password when prompted" at bounding box center [176, 171] width 85 height 11
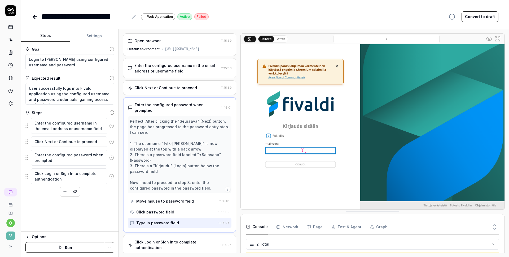
click at [91, 35] on button "Settings" at bounding box center [94, 35] width 49 height 13
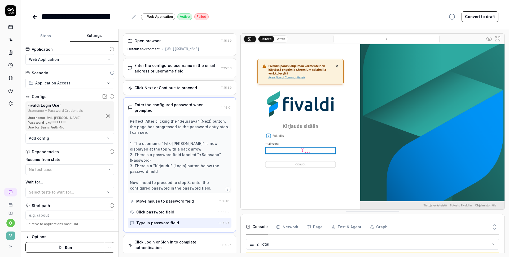
click at [102, 96] on icon at bounding box center [104, 96] width 5 height 5
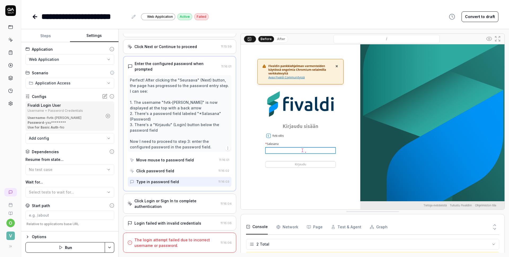
click at [10, 56] on link at bounding box center [11, 53] width 10 height 10
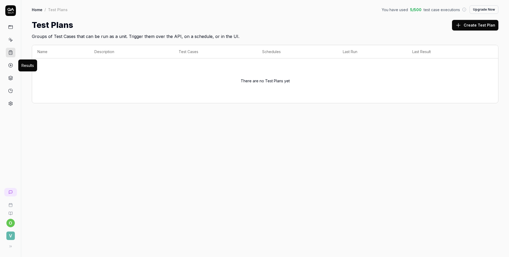
click at [10, 67] on circle at bounding box center [10, 65] width 4 height 4
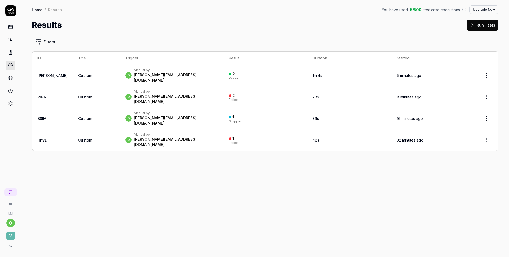
click at [487, 74] on html "o V Home / Results You have used 5 / 500 test case executions Upgrade Now Home …" at bounding box center [254, 128] width 509 height 257
click at [247, 69] on html "o V Home / Results You have used 5 / 500 test case executions Upgrade Now Home …" at bounding box center [254, 128] width 509 height 257
click at [174, 76] on div "o Manual by [PERSON_NAME][EMAIL_ADDRESS][DOMAIN_NAME]" at bounding box center [171, 75] width 93 height 15
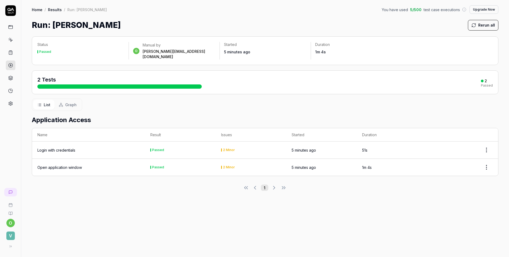
click at [76, 164] on div "Open application window" at bounding box center [59, 167] width 45 height 6
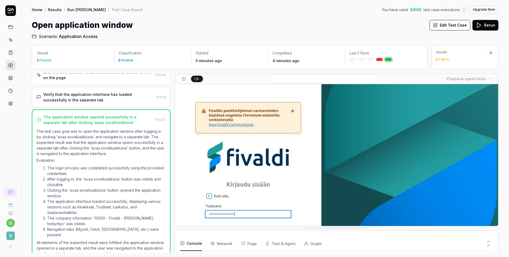
scroll to position [104, 0]
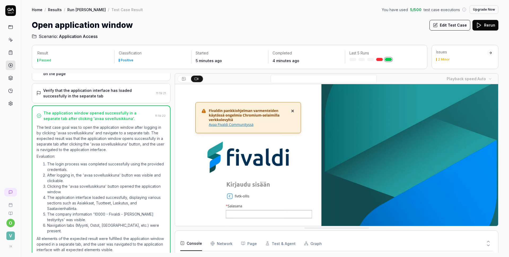
click at [99, 100] on div "Verify that the application interface has loaded successfully in the separate t…" at bounding box center [101, 93] width 139 height 20
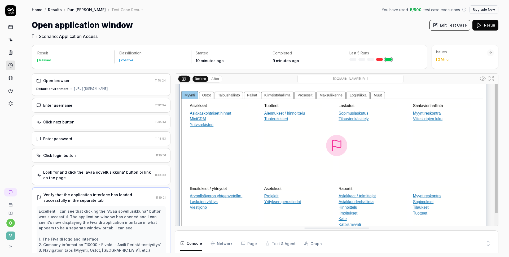
scroll to position [0, 0]
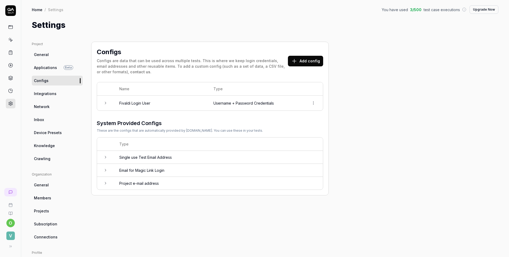
click at [209, 109] on td "Username + Password Credentials" at bounding box center [256, 102] width 96 height 15
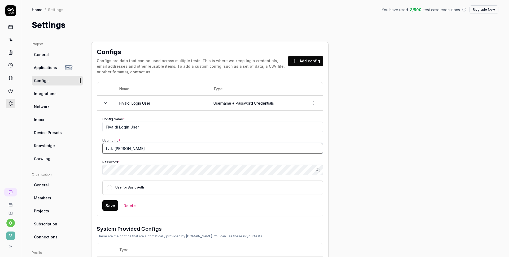
click at [107, 149] on input "fvtk-[PERSON_NAME]" at bounding box center [212, 148] width 221 height 11
type input "fivtk-[PERSON_NAME]"
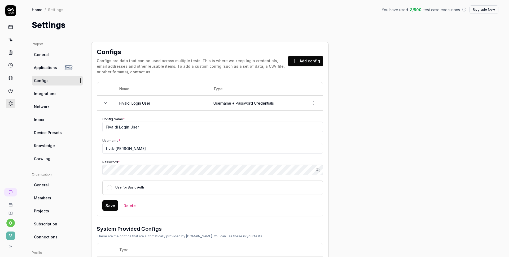
click at [319, 171] on icon "button" at bounding box center [317, 170] width 4 height 4
click at [111, 204] on button "Save" at bounding box center [110, 205] width 16 height 11
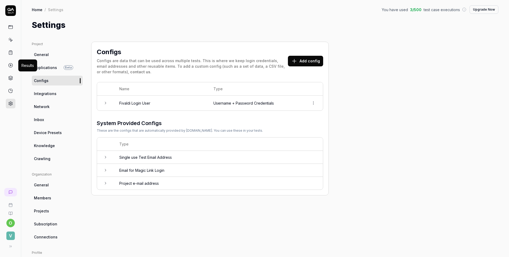
click at [11, 63] on circle at bounding box center [10, 65] width 4 height 4
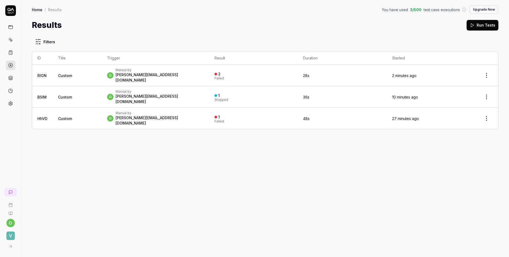
click at [486, 22] on button "Run Tests" at bounding box center [483, 25] width 32 height 11
